Goal: Task Accomplishment & Management: Complete application form

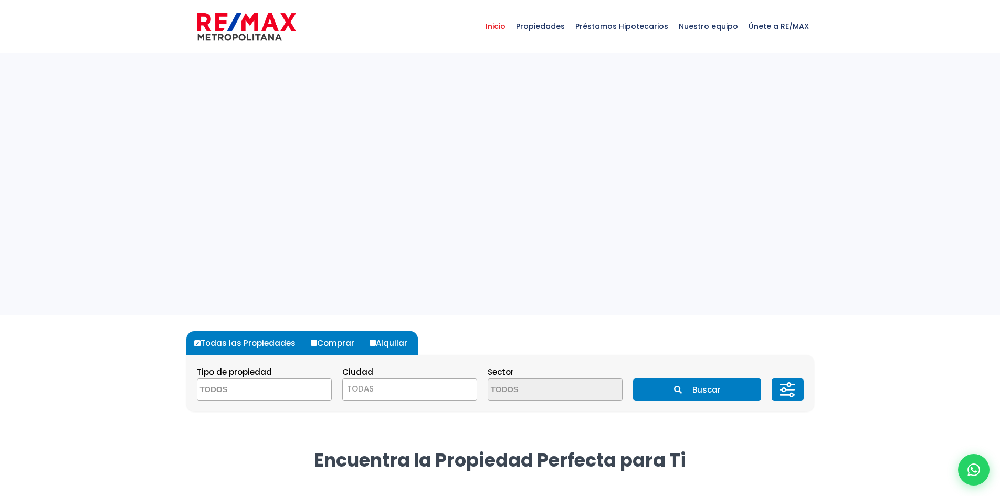
select select
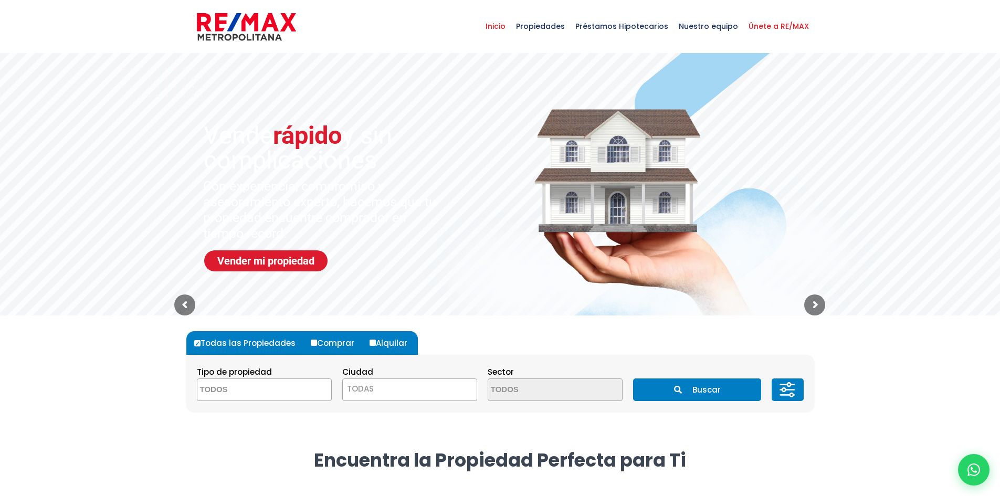
click at [772, 24] on span "Únete a RE/MAX" at bounding box center [778, 25] width 71 height 31
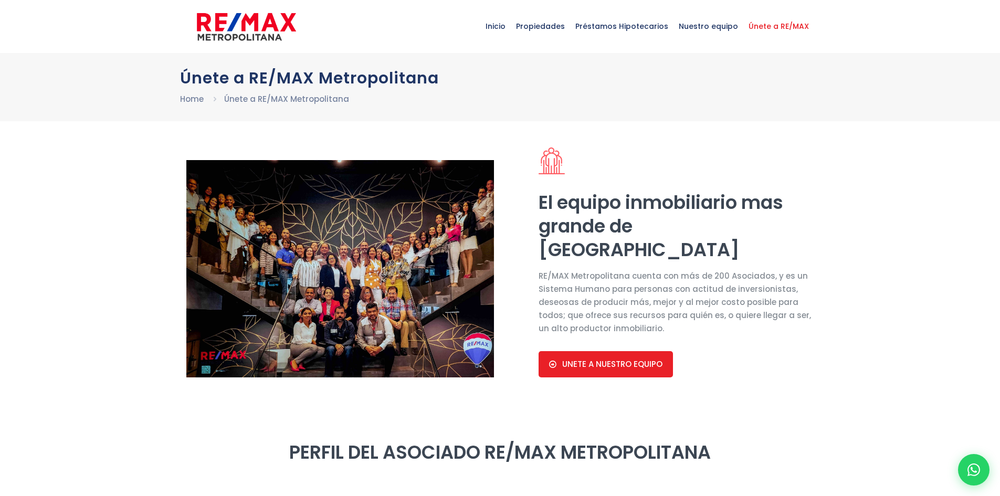
select select "DO"
drag, startPoint x: 627, startPoint y: 367, endPoint x: 440, endPoint y: 280, distance: 205.7
click at [627, 366] on span "UNETE A NUESTRO EQUIPO" at bounding box center [612, 363] width 100 height 9
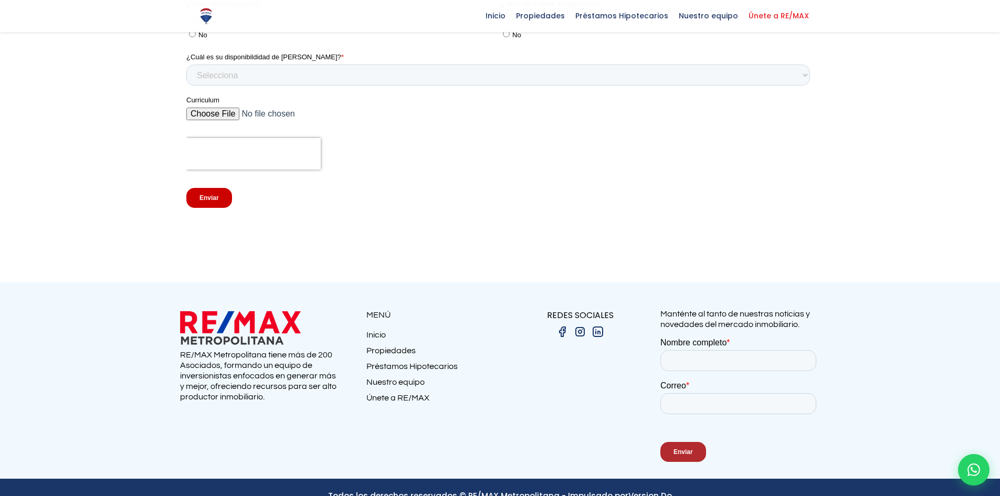
scroll to position [2055, 0]
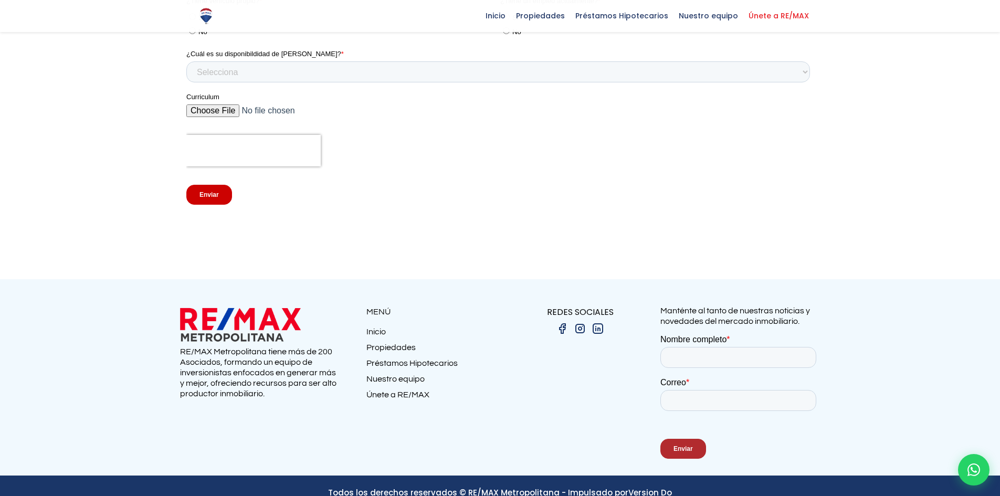
click at [577, 322] on img at bounding box center [580, 328] width 13 height 13
